Goal: Contribute content

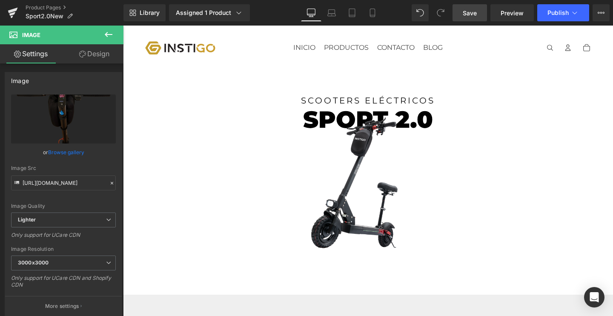
click at [475, 10] on span "Save" at bounding box center [469, 13] width 14 height 9
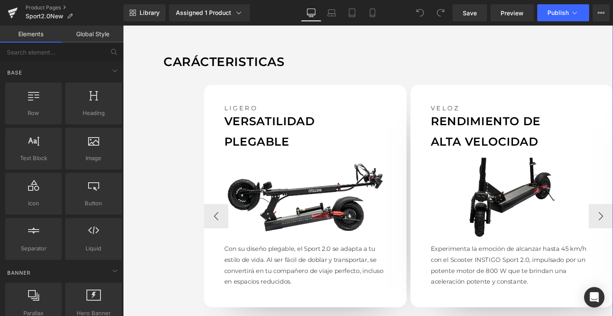
scroll to position [651, 0]
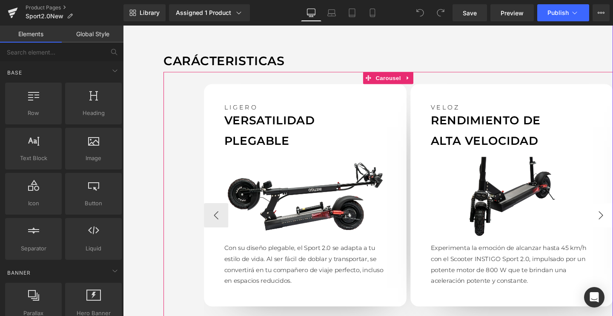
click at [612, 219] on button "›" at bounding box center [625, 225] width 26 height 26
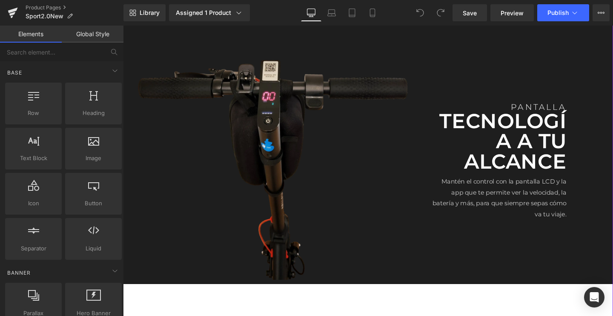
scroll to position [1048, 0]
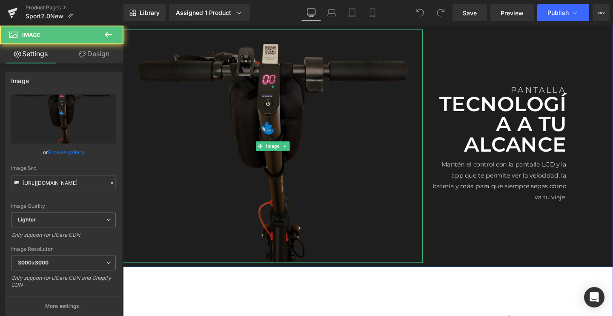
click at [282, 119] on img at bounding box center [280, 152] width 315 height 245
click at [164, 214] on img at bounding box center [280, 152] width 315 height 245
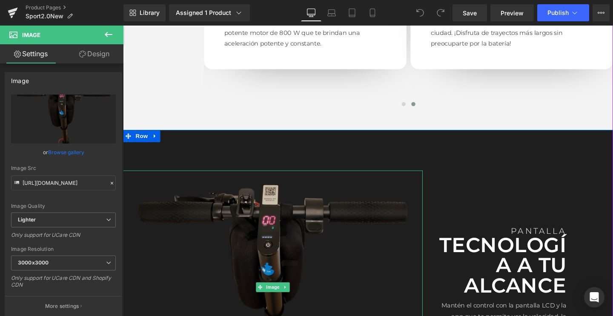
scroll to position [1015, 0]
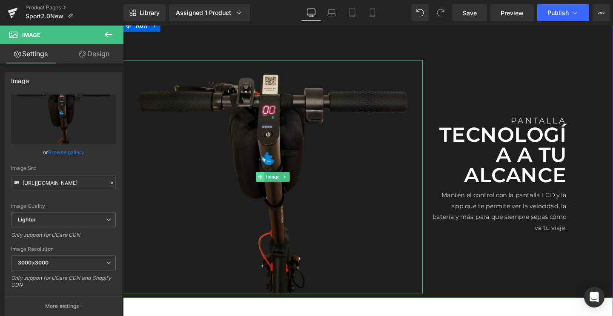
click at [269, 180] on span at bounding box center [266, 185] width 9 height 10
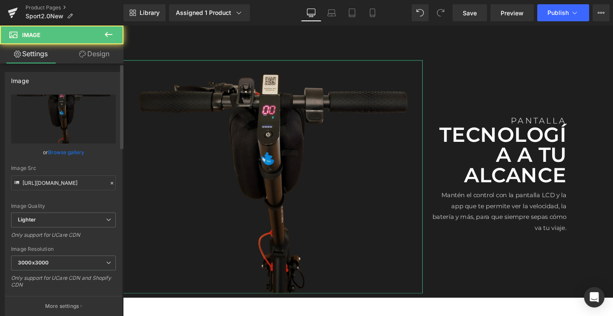
click at [75, 149] on link "Browse gallery" at bounding box center [66, 152] width 36 height 15
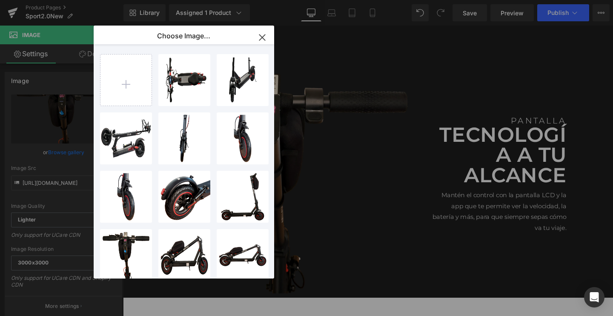
type input "C:\fakepath\sportpantalla.png"
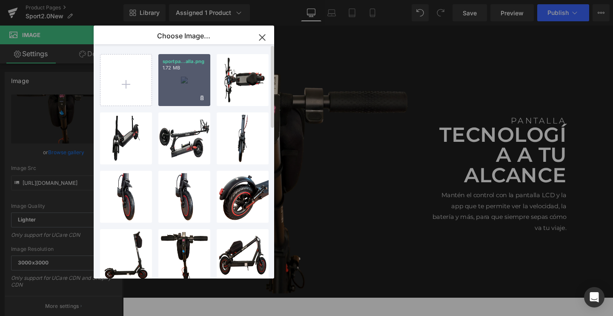
click at [183, 76] on div "sportpa...alla.png 1.72 MB" at bounding box center [184, 80] width 52 height 52
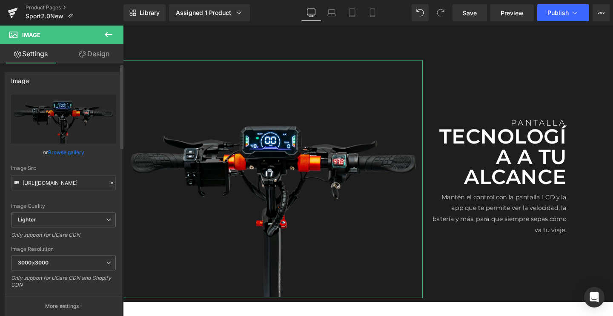
click at [57, 152] on link "Browse gallery" at bounding box center [66, 152] width 36 height 15
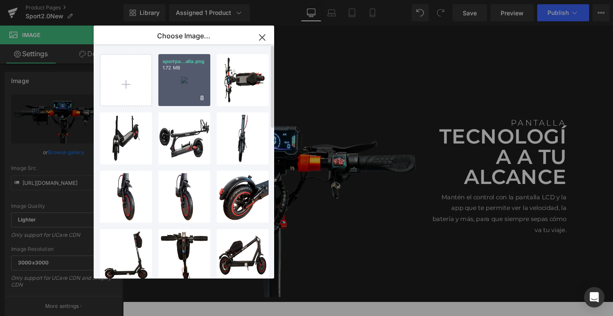
click at [182, 78] on div "sportpa...alla.png 1.72 MB" at bounding box center [184, 80] width 52 height 52
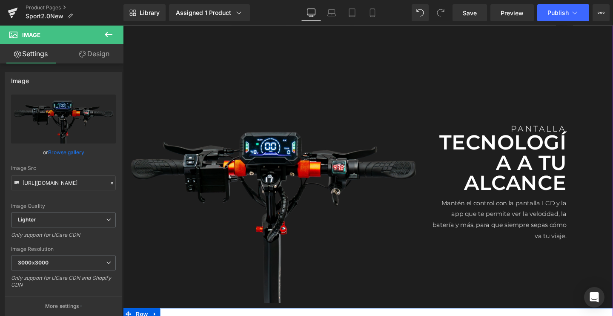
scroll to position [1016, 0]
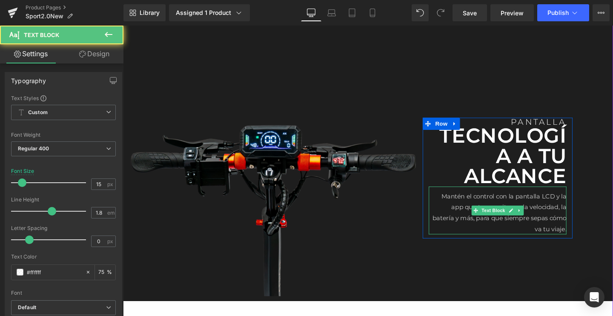
click at [482, 209] on p "Mantén el control con la pantalla LCD y la app que te permite ver la velocidad,…" at bounding box center [516, 222] width 145 height 46
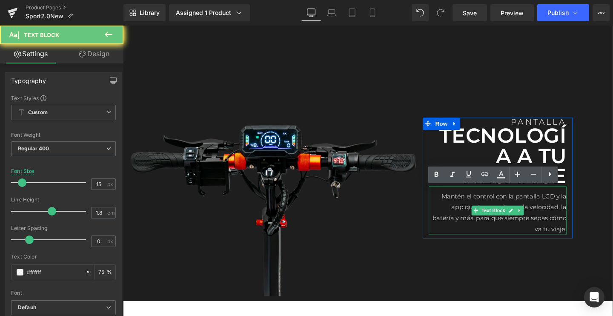
click at [482, 209] on p "Mantén el control con la pantalla LCD y la app que te permite ver la velocidad,…" at bounding box center [516, 222] width 145 height 46
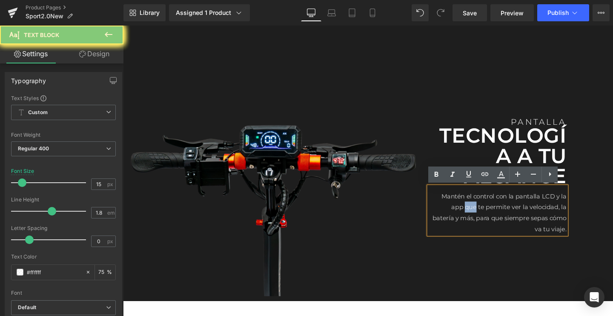
click at [482, 209] on p "Mantén el control con la pantalla LCD y la app que te permite ver la velocidad,…" at bounding box center [516, 222] width 145 height 46
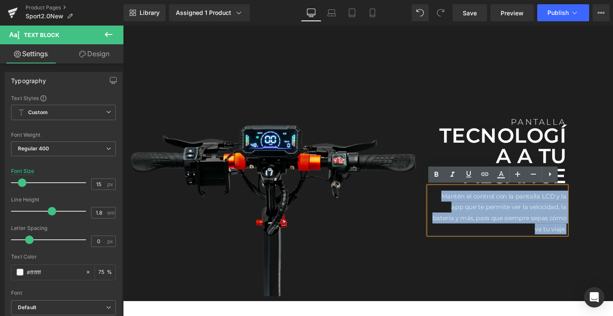
click at [482, 209] on p "Mantén el control con la pantalla LCD y la app que te permite ver la velocidad,…" at bounding box center [516, 222] width 145 height 46
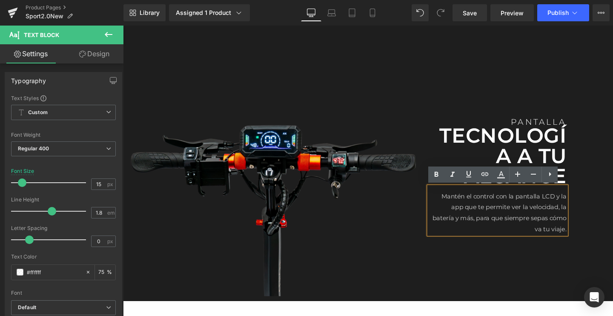
click at [482, 209] on p "Mantén el control con la pantalla LCD y la app que te permite ver la velocidad,…" at bounding box center [516, 222] width 145 height 46
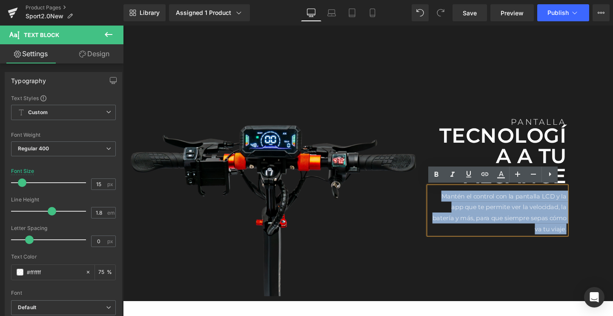
click at [482, 209] on p "Mantén el control con la pantalla LCD y la app que te permite ver la velocidad,…" at bounding box center [516, 222] width 145 height 46
paste div
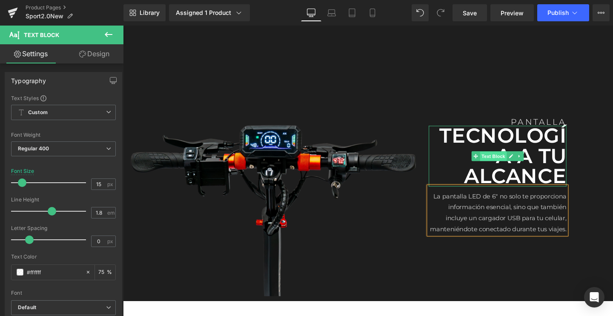
click at [522, 158] on span "Text Block" at bounding box center [512, 163] width 28 height 10
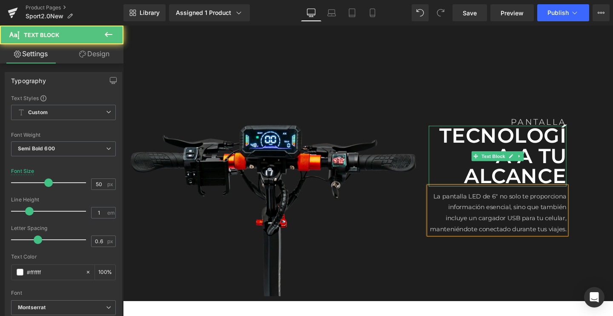
click at [496, 172] on p "TECNOLOGÍA A TU ALCANCE" at bounding box center [516, 163] width 145 height 64
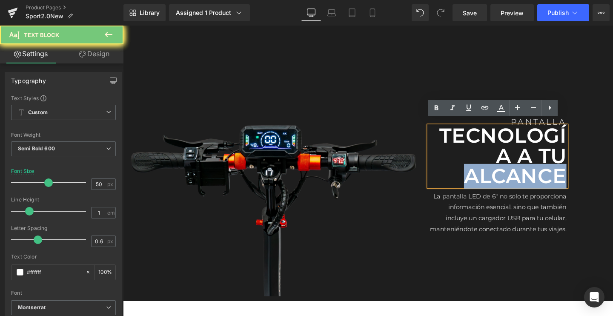
click at [496, 172] on p "TECNOLOGÍA A TU ALCANCE" at bounding box center [516, 163] width 145 height 64
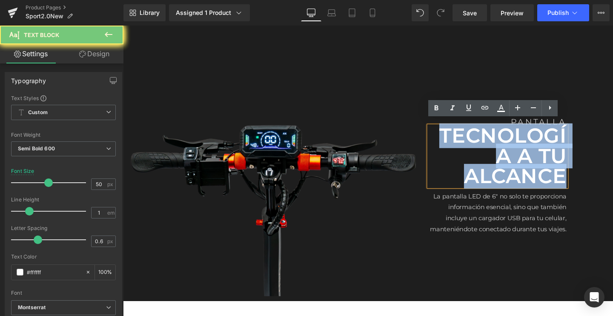
click at [496, 172] on p "TECNOLOGÍA A TU ALCANCE" at bounding box center [516, 163] width 145 height 64
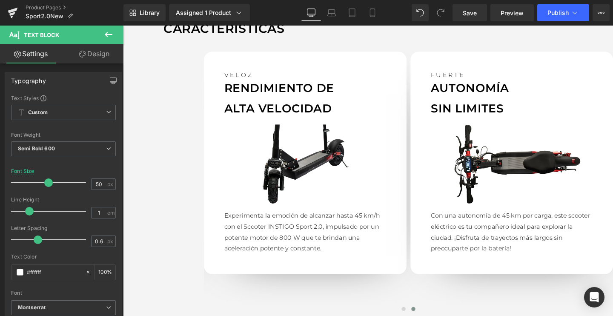
scroll to position [684, 0]
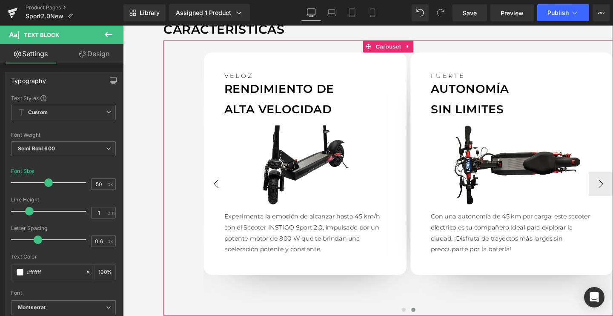
click at [219, 190] on button "‹" at bounding box center [221, 192] width 26 height 26
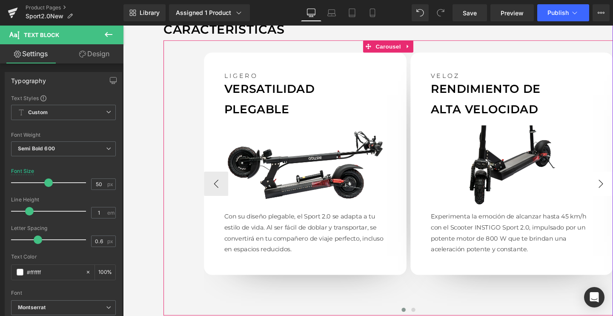
click at [612, 182] on button "›" at bounding box center [625, 192] width 26 height 26
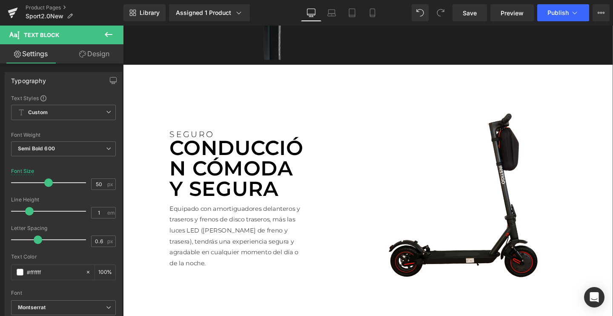
scroll to position [1306, 0]
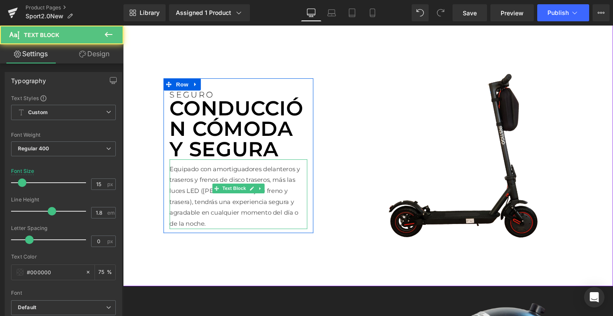
click at [214, 208] on p "Equipado con amortiguadores delanteros y traseros y frenos de disco traseros, m…" at bounding box center [244, 204] width 145 height 69
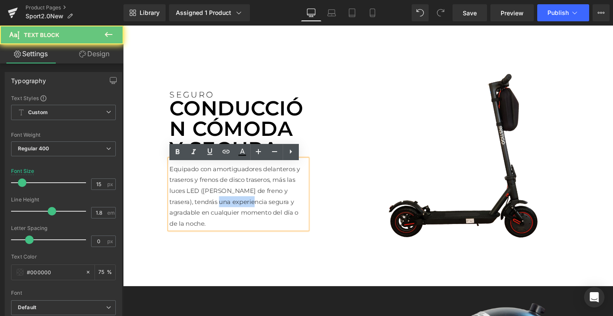
click at [214, 208] on p "Equipado con amortiguadores delanteros y traseros y frenos de disco traseros, m…" at bounding box center [244, 204] width 145 height 69
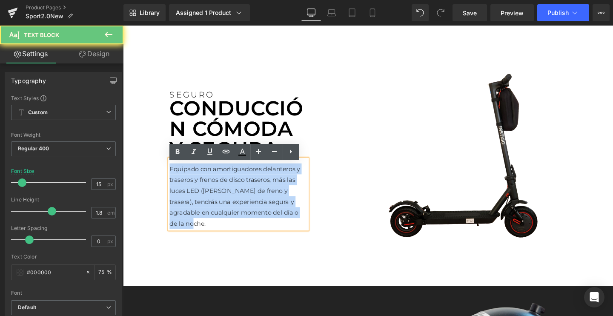
click at [214, 208] on p "Equipado con amortiguadores delanteros y traseros y frenos de disco traseros, m…" at bounding box center [244, 204] width 145 height 69
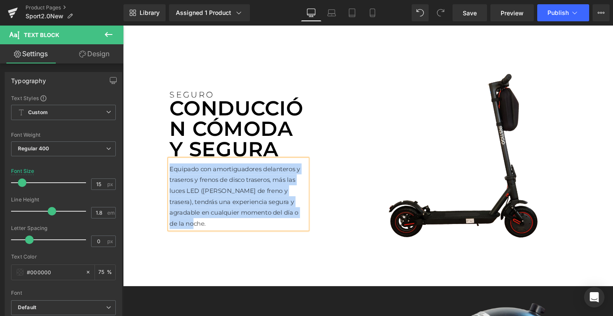
paste div
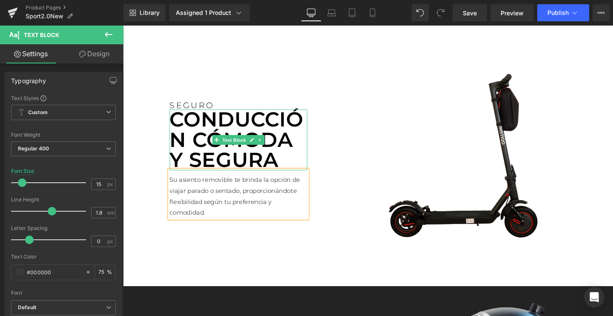
click at [225, 144] on span "Text Block" at bounding box center [239, 145] width 28 height 10
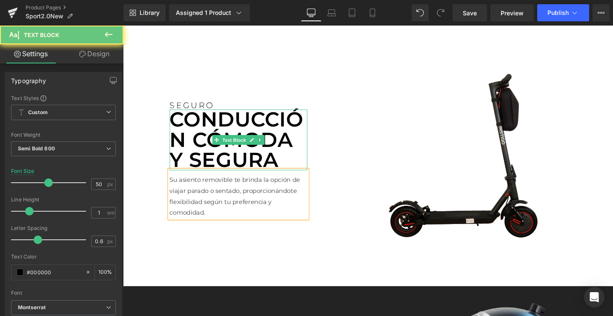
click at [225, 144] on span "Text Block" at bounding box center [239, 145] width 28 height 10
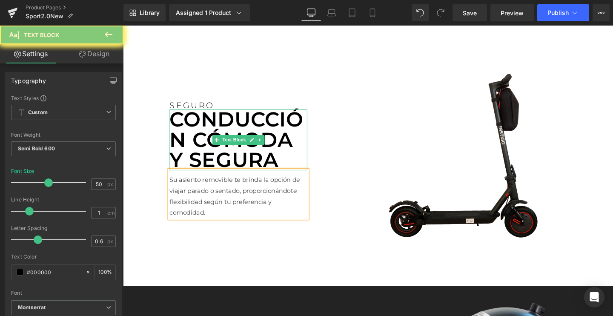
click at [200, 153] on p "CONDUCCIÓN CÓMODA Y SEGURA" at bounding box center [244, 146] width 145 height 64
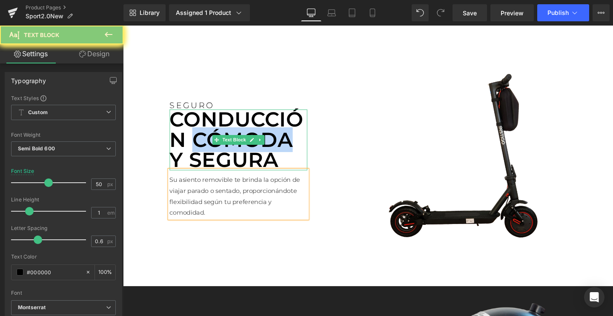
click at [200, 153] on p "CONDUCCIÓN CÓMODA Y SEGURA" at bounding box center [244, 146] width 145 height 64
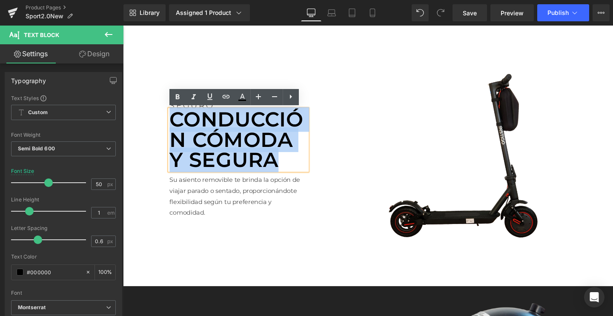
click at [200, 153] on p "CONDUCCIÓN CÓMODA Y SEGURA" at bounding box center [244, 146] width 145 height 64
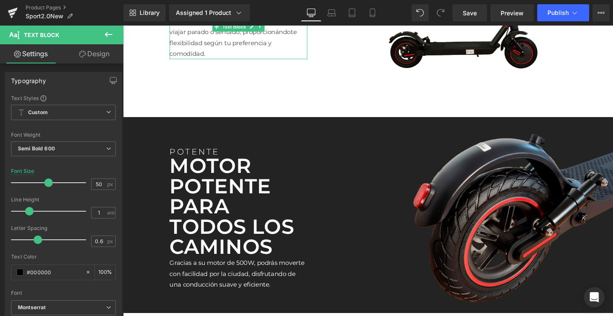
scroll to position [1507, 0]
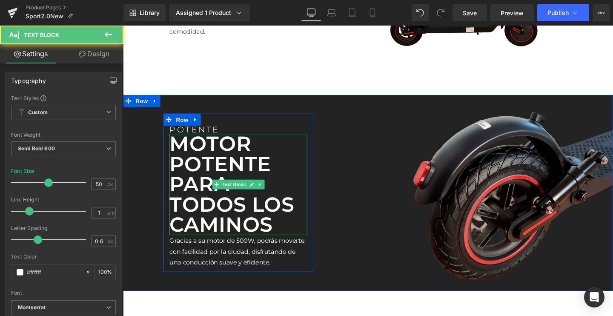
drag, startPoint x: 212, startPoint y: 185, endPoint x: 493, endPoint y: 46, distance: 313.3
click at [212, 185] on p "MOTOR POTENTE PARA TODOS LOS CAMINOS" at bounding box center [244, 192] width 145 height 106
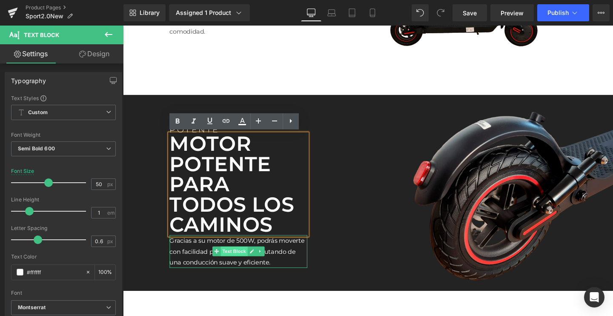
click at [245, 259] on span "Text Block" at bounding box center [239, 262] width 28 height 10
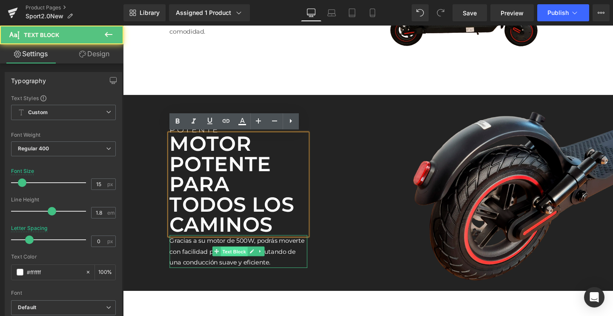
click at [245, 259] on span "Text Block" at bounding box center [239, 263] width 28 height 10
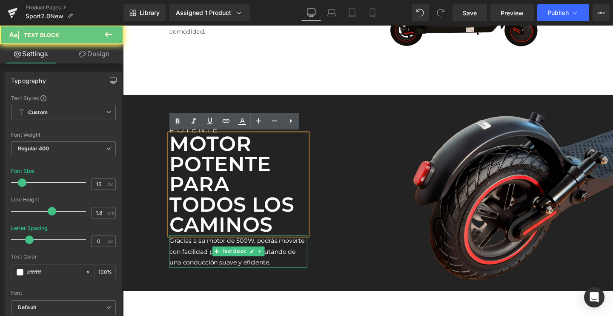
click at [193, 266] on p "Gracias a su motor de 500W, podrás moverte con facilidad por la ciudad, disfrut…" at bounding box center [244, 262] width 145 height 34
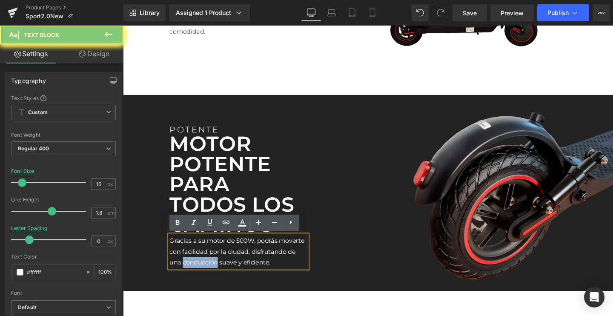
click at [193, 266] on p "Gracias a su motor de 500W, podrás moverte con facilidad por la ciudad, disfrut…" at bounding box center [244, 262] width 145 height 34
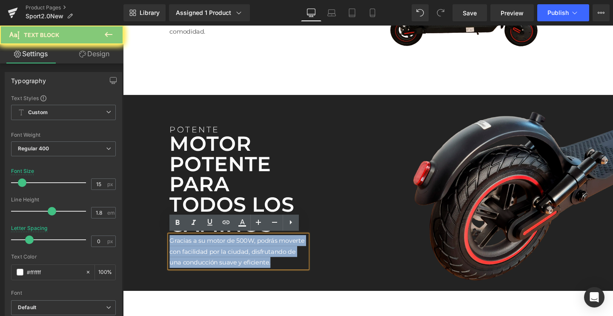
click at [193, 266] on p "Gracias a su motor de 500W, podrás moverte con facilidad por la ciudad, disfrut…" at bounding box center [244, 262] width 145 height 34
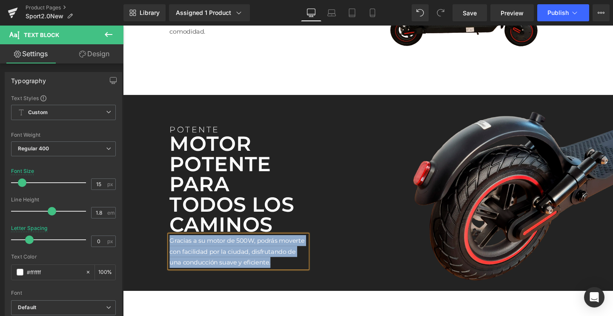
paste div
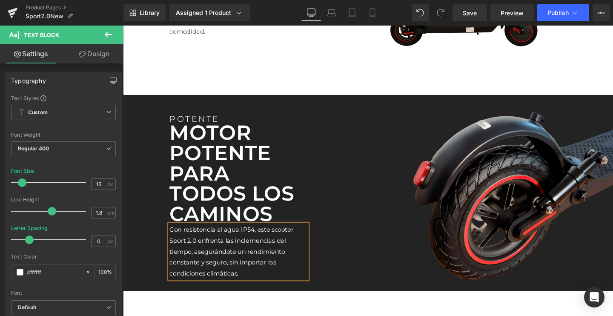
click at [202, 201] on p "MOTOR POTENTE PARA TODOS LOS CAMINOS" at bounding box center [244, 181] width 145 height 106
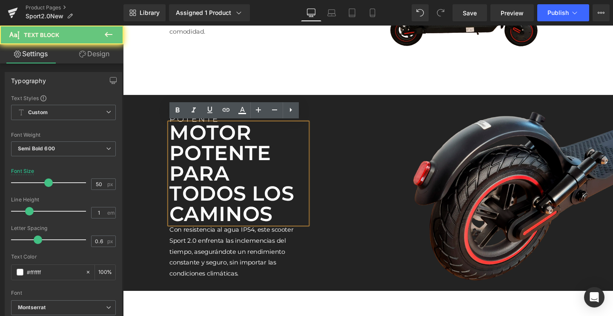
click at [202, 201] on p "MOTOR POTENTE PARA TODOS LOS CAMINOS" at bounding box center [244, 181] width 145 height 106
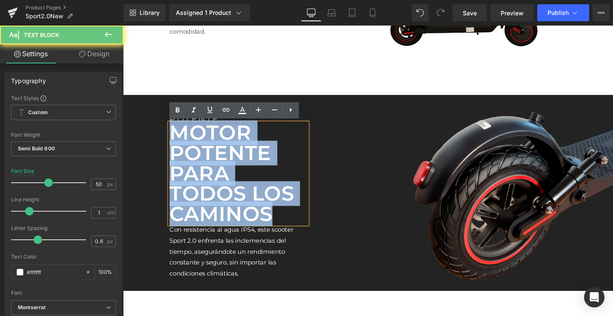
click at [202, 201] on p "MOTOR POTENTE PARA TODOS LOS CAMINOS" at bounding box center [244, 181] width 145 height 106
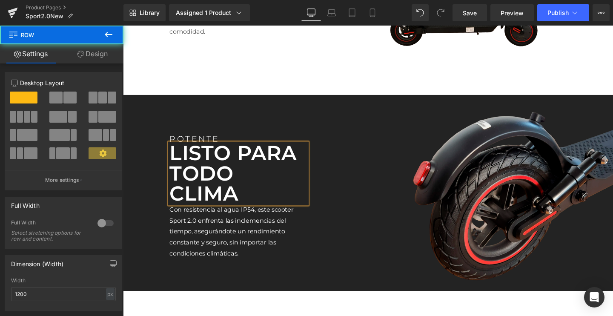
click at [215, 138] on div "POTENTE Text Block LISTO PARA TODO CLIMA Text Block Con resistencia al agua IP5…" at bounding box center [243, 201] width 157 height 147
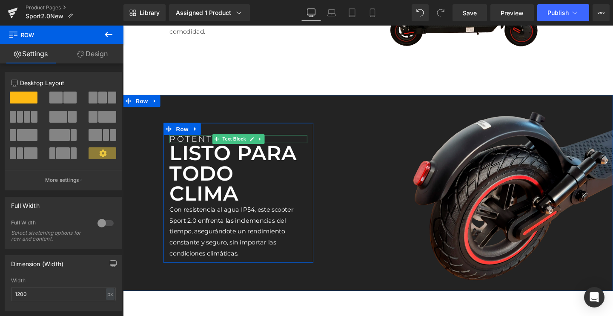
click at [201, 145] on div "POTENTE" at bounding box center [244, 144] width 145 height 9
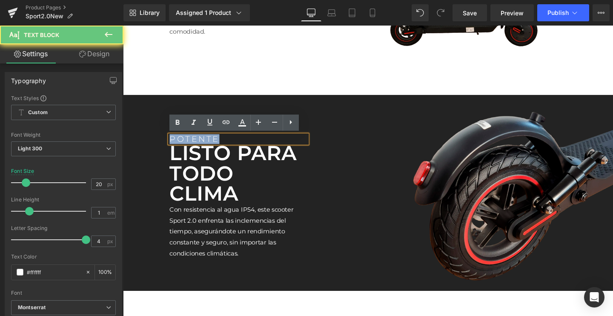
click at [201, 145] on div "POTENTE" at bounding box center [244, 144] width 145 height 9
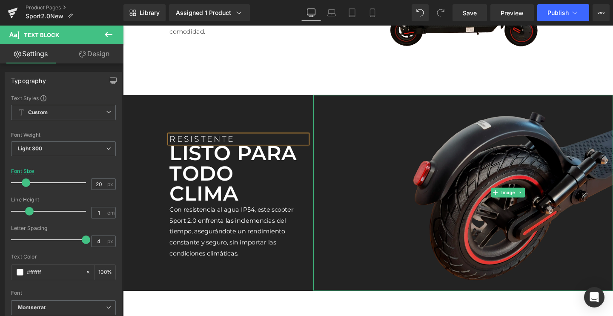
click at [461, 183] on img at bounding box center [527, 200] width 220 height 205
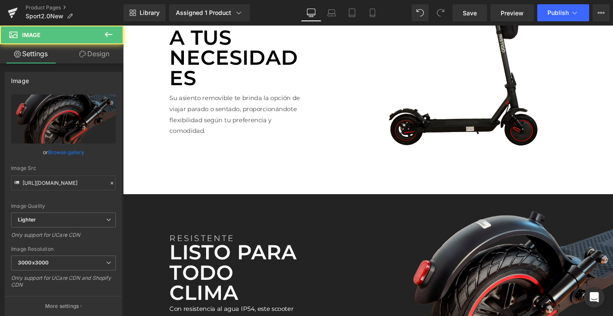
scroll to position [1397, 0]
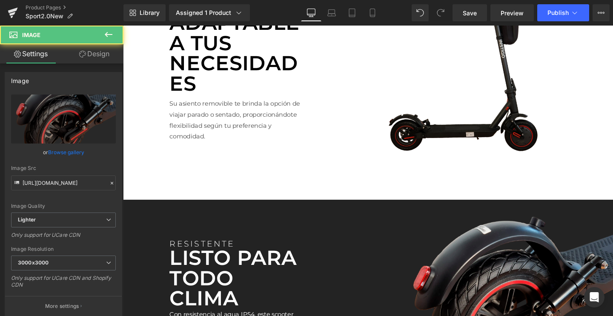
click at [481, 128] on img at bounding box center [480, 71] width 189 height 189
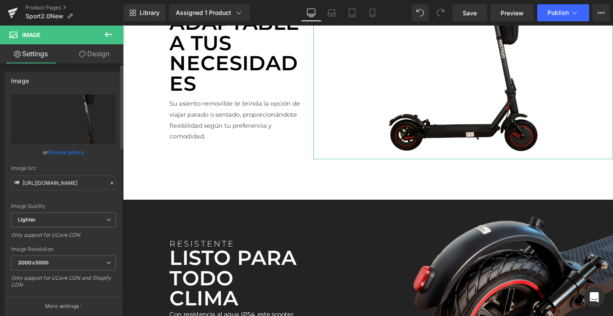
click at [71, 152] on link "Browse gallery" at bounding box center [66, 152] width 36 height 15
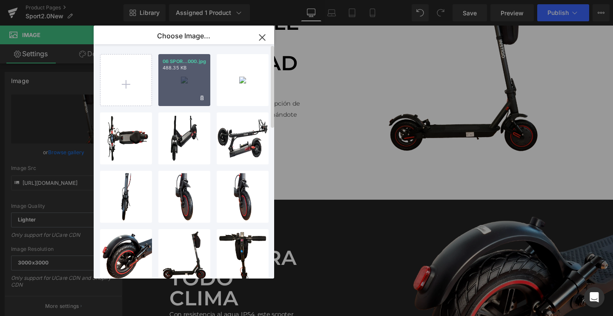
click at [179, 87] on div "06 SPOR...000.jpg 488.35 KB" at bounding box center [184, 80] width 52 height 52
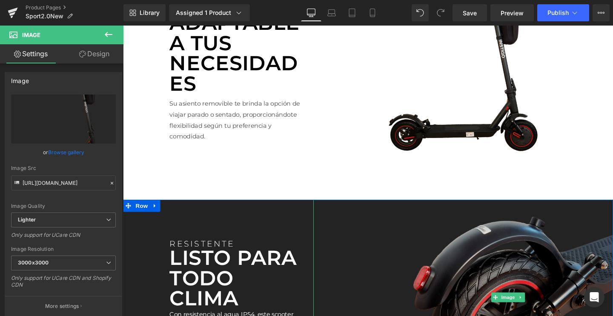
scroll to position [1449, 0]
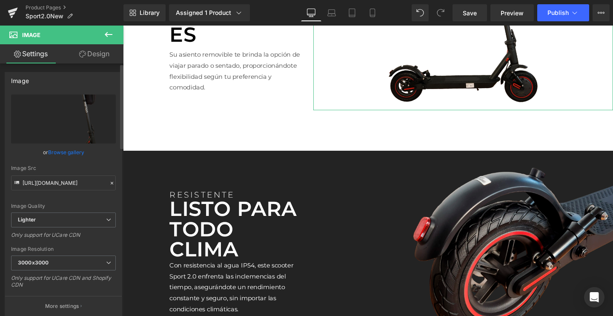
click at [57, 152] on link "Browse gallery" at bounding box center [66, 152] width 36 height 15
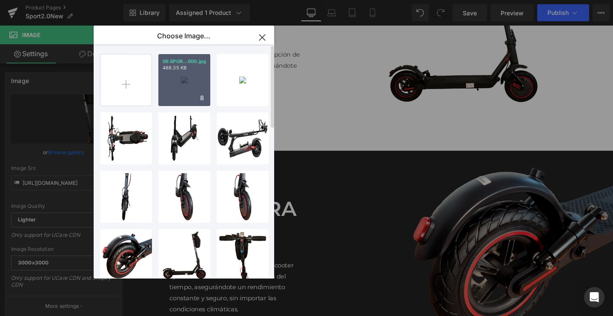
click at [190, 90] on div "06 SPOR...000.jpg 488.35 KB" at bounding box center [184, 80] width 52 height 52
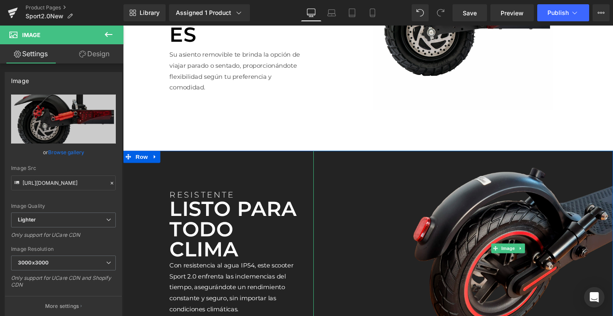
scroll to position [1491, 0]
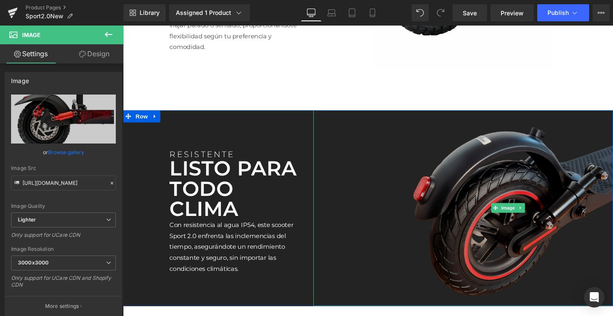
click at [453, 183] on img at bounding box center [527, 216] width 220 height 205
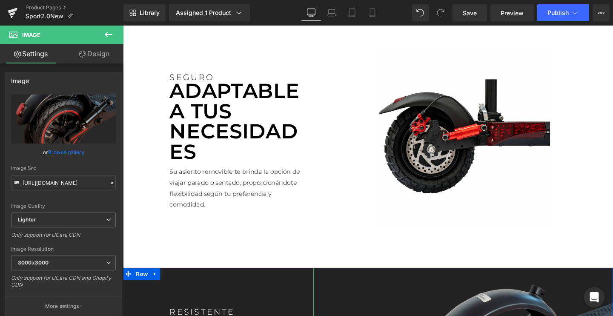
scroll to position [1317, 0]
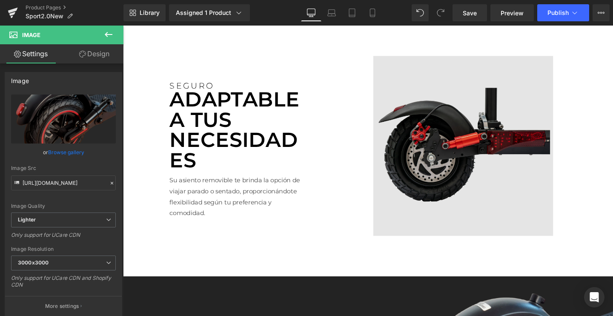
click at [475, 162] on img at bounding box center [480, 151] width 189 height 189
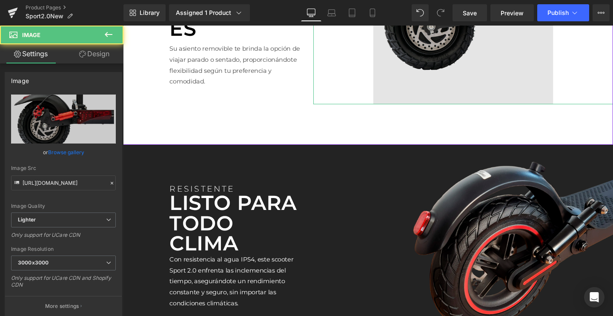
scroll to position [1522, 0]
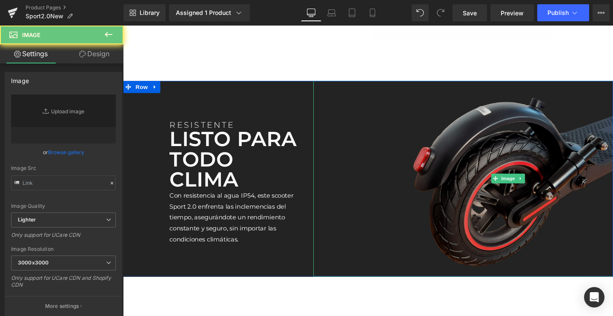
click at [477, 195] on img at bounding box center [527, 186] width 220 height 205
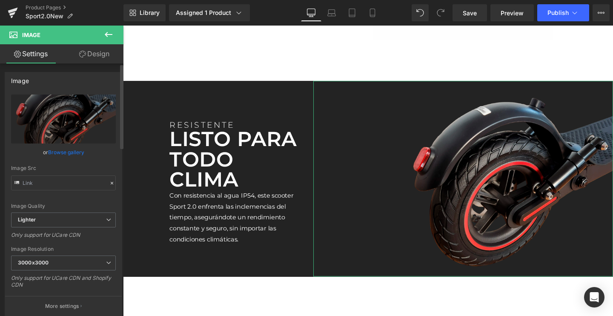
click at [48, 157] on link "Browse gallery" at bounding box center [66, 152] width 36 height 15
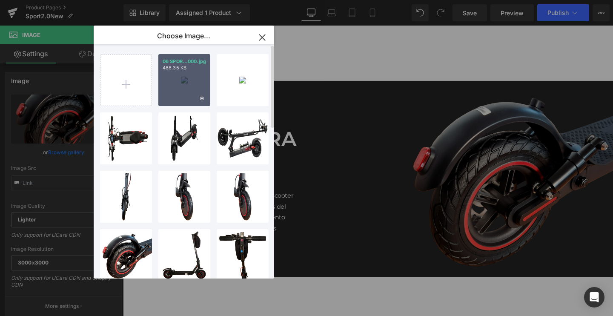
click at [184, 77] on div "06 SPOR...000.jpg 488.35 KB" at bounding box center [184, 80] width 52 height 52
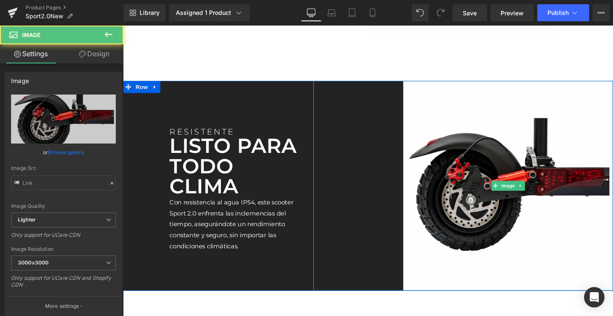
click at [403, 158] on div at bounding box center [480, 194] width 315 height 220
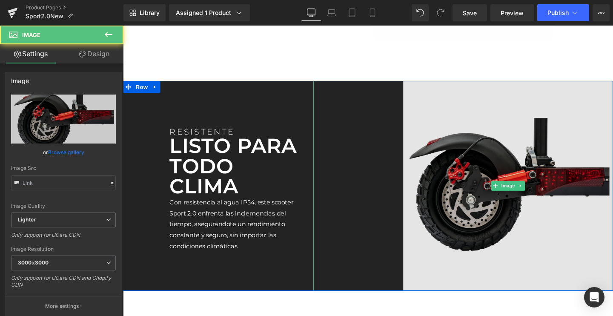
click at [487, 196] on img at bounding box center [527, 194] width 220 height 220
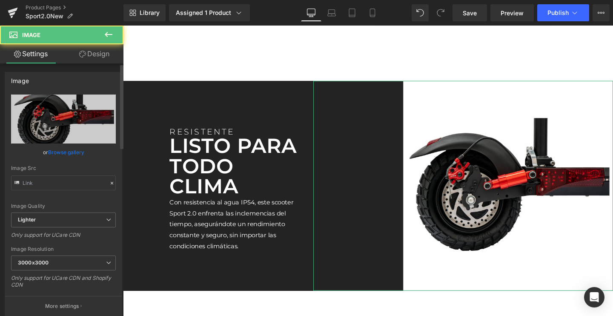
click at [49, 151] on link "Browse gallery" at bounding box center [66, 152] width 36 height 15
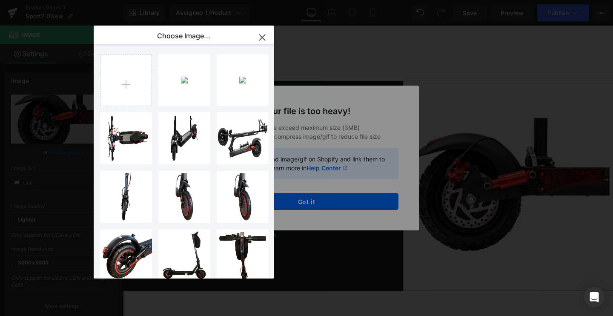
click at [354, 0] on div "Text Color Highlight Color #333333 Choose Image... Back to Library Insert 06 SP…" at bounding box center [306, 0] width 613 height 0
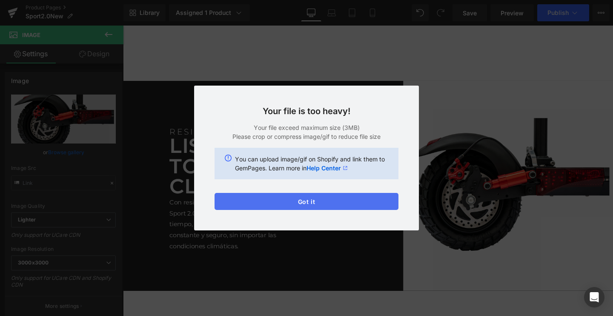
click at [319, 199] on button "Got it" at bounding box center [306, 201] width 184 height 17
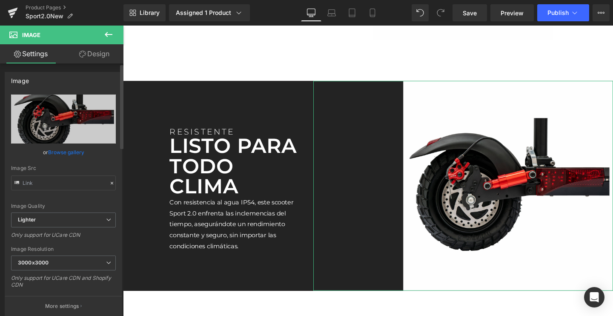
click at [78, 153] on link "Browse gallery" at bounding box center [66, 152] width 36 height 15
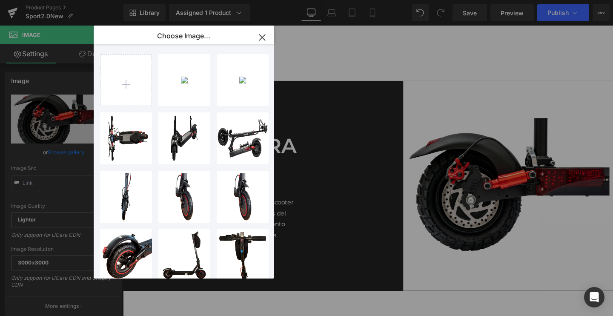
type input "C:\fakepath\llantasport2.webp"
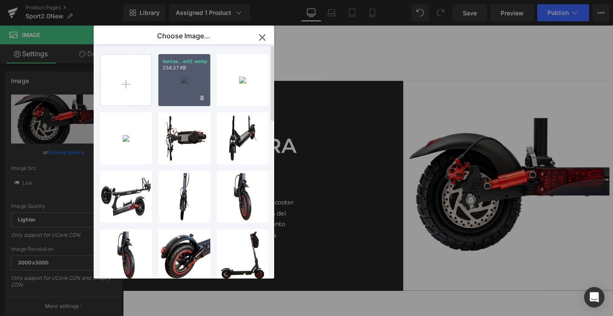
click at [180, 83] on div "llantas...ort2.webp 234.37 KB" at bounding box center [184, 80] width 52 height 52
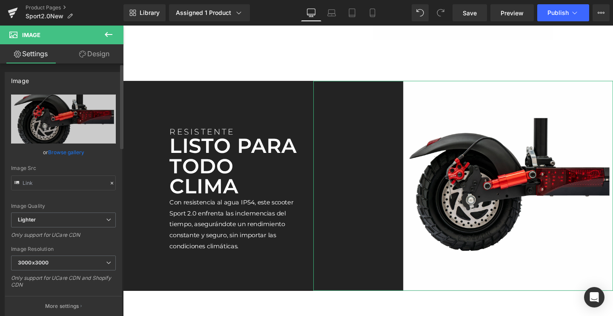
click at [55, 151] on link "Browse gallery" at bounding box center [66, 152] width 36 height 15
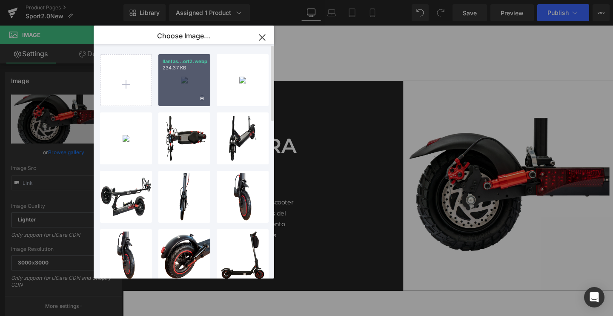
click at [174, 83] on div "llantas...ort2.webp 234.37 KB" at bounding box center [184, 80] width 52 height 52
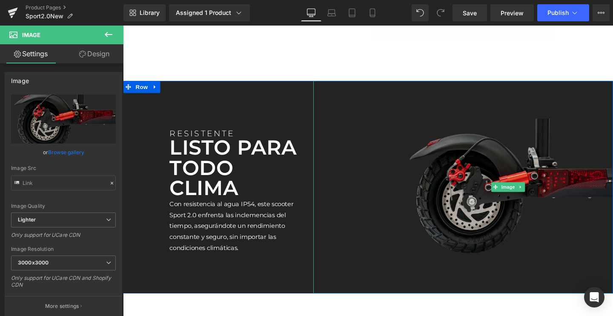
click at [548, 192] on img at bounding box center [527, 195] width 220 height 223
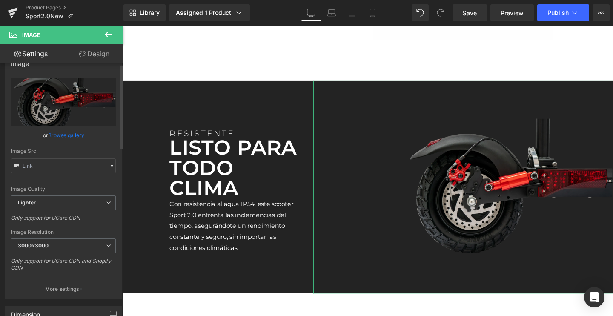
scroll to position [85, 0]
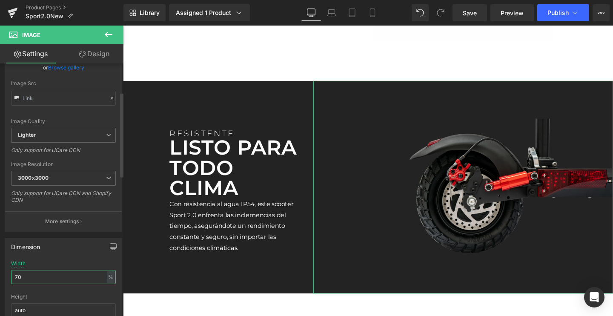
click at [34, 277] on input "70" at bounding box center [63, 277] width 105 height 14
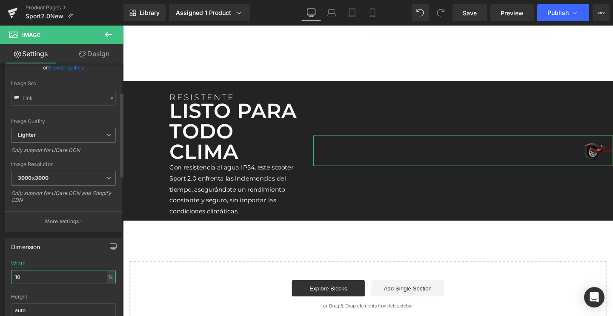
type input "100"
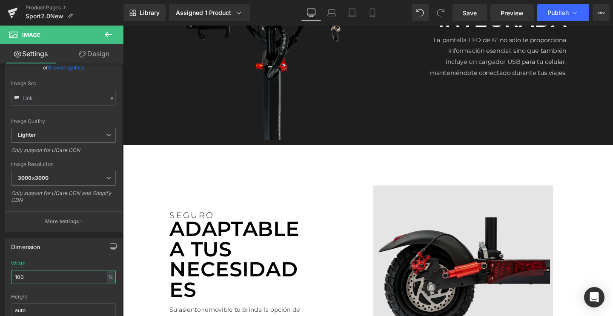
scroll to position [1275, 0]
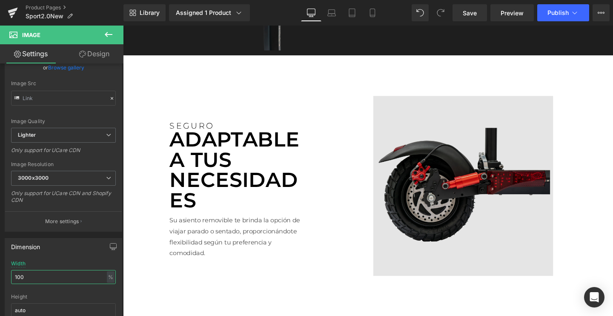
click at [458, 188] on img at bounding box center [480, 194] width 189 height 189
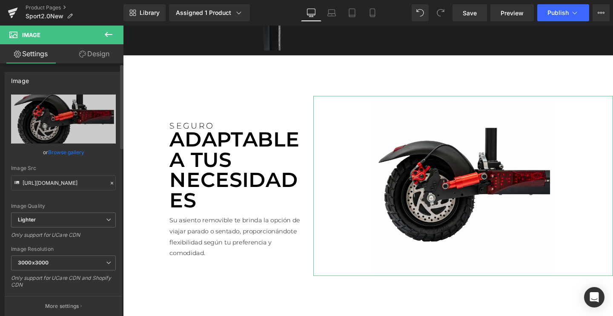
click at [60, 153] on link "Browse gallery" at bounding box center [66, 152] width 36 height 15
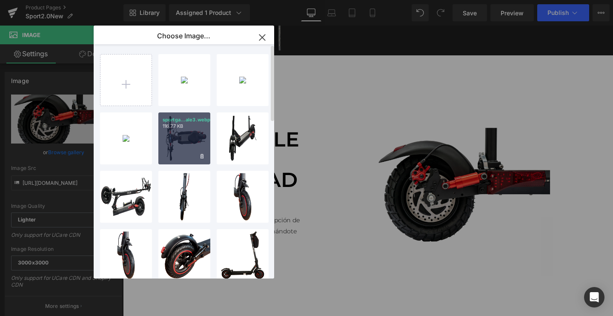
click at [177, 150] on div "sportga...ale3.webp 116.77 KB" at bounding box center [184, 138] width 52 height 52
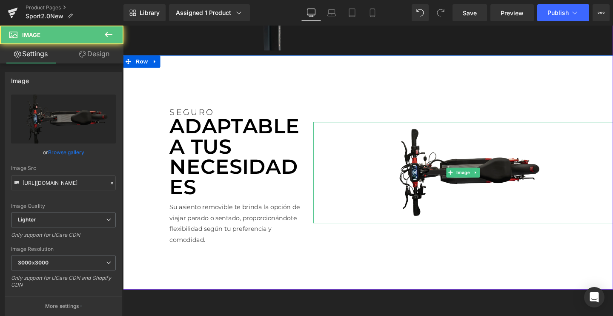
click at [497, 189] on img at bounding box center [480, 180] width 189 height 106
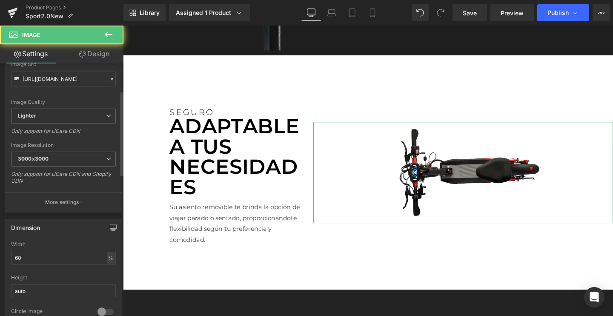
scroll to position [110, 0]
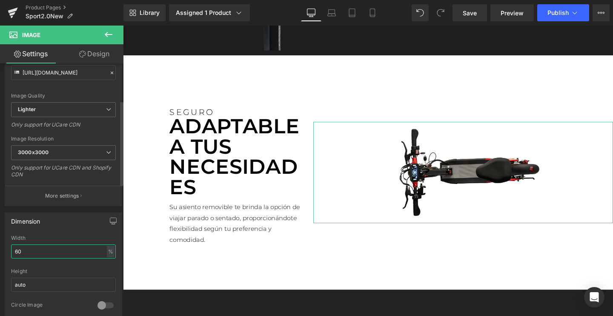
click at [33, 254] on input "60" at bounding box center [63, 251] width 105 height 14
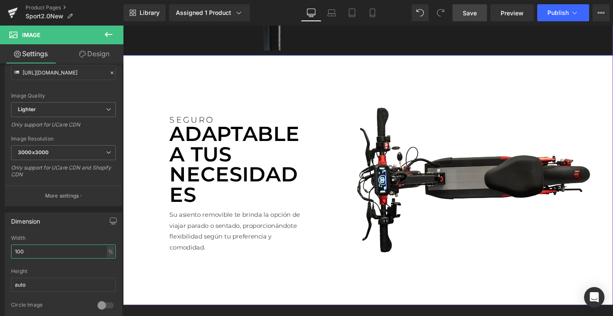
type input "100"
click at [461, 18] on link "Save" at bounding box center [469, 12] width 34 height 17
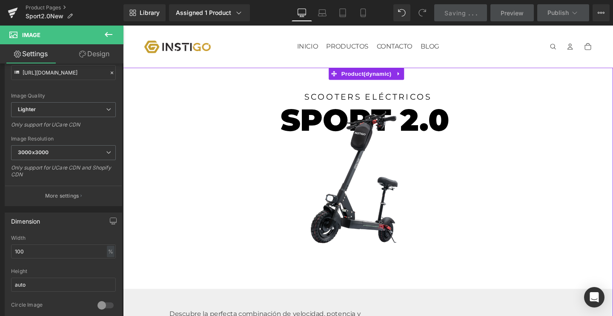
scroll to position [0, 0]
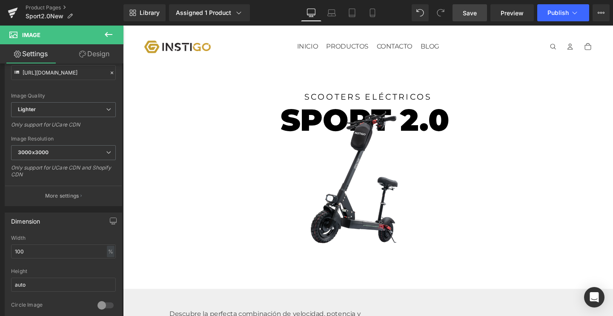
click at [472, 11] on span "Save" at bounding box center [469, 13] width 14 height 9
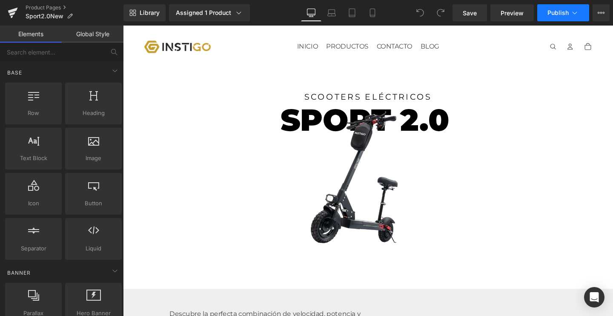
click at [548, 15] on span "Publish" at bounding box center [557, 12] width 21 height 7
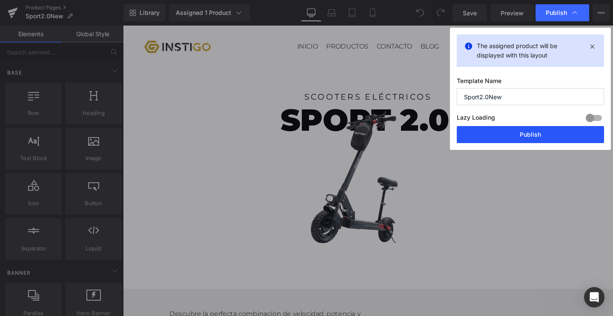
click at [491, 142] on button "Publish" at bounding box center [529, 134] width 147 height 17
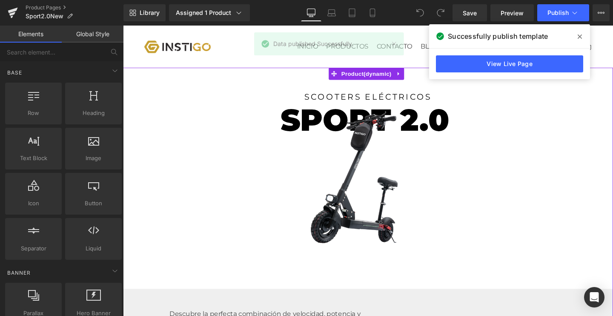
click at [576, 37] on span at bounding box center [580, 37] width 14 height 14
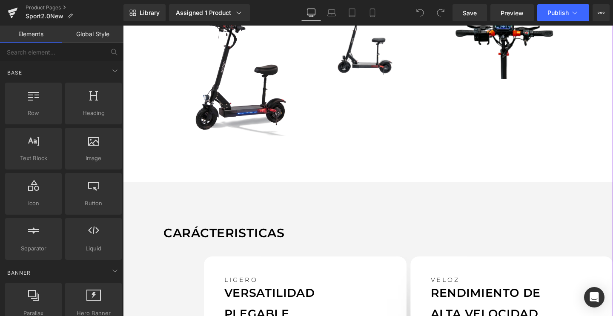
scroll to position [563, 0]
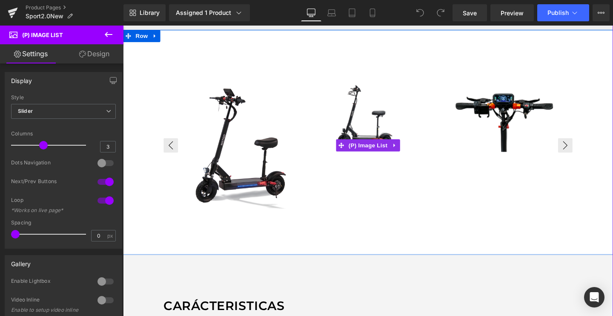
scroll to position [475, 0]
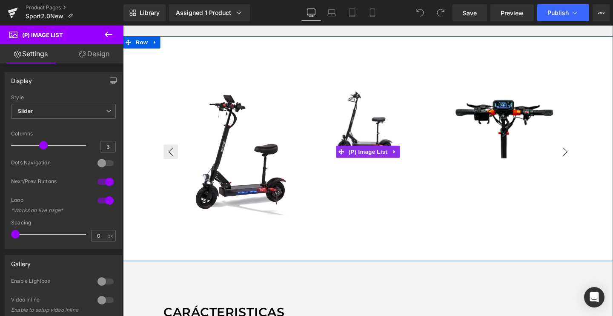
click at [585, 158] on button "›" at bounding box center [587, 158] width 15 height 15
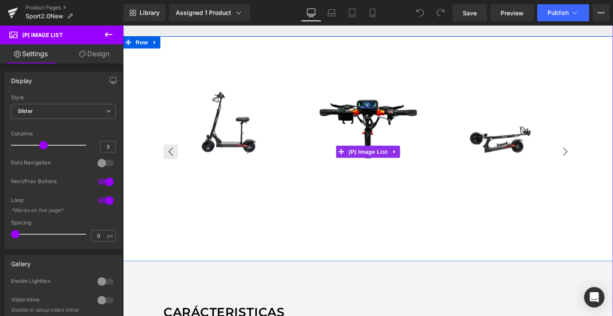
click at [585, 158] on button "›" at bounding box center [587, 158] width 15 height 15
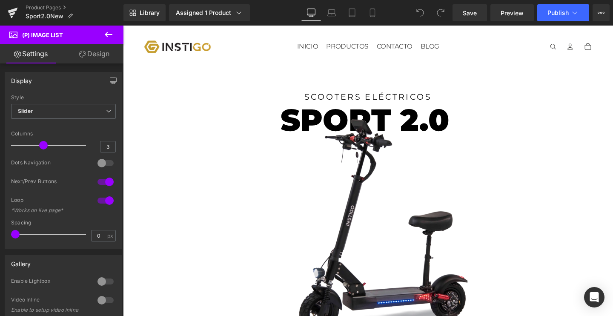
scroll to position [0, 0]
click at [17, 17] on icon at bounding box center [13, 12] width 10 height 21
